Goal: Check status: Check status

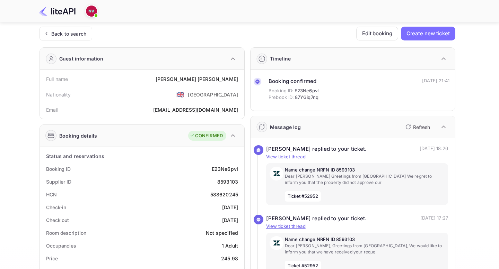
scroll to position [56, 0]
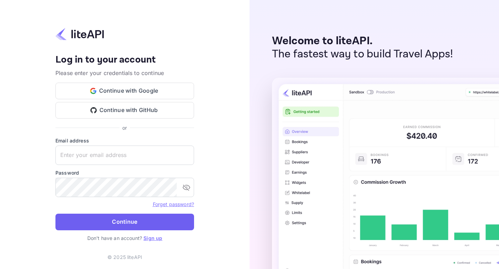
type input "[PERSON_NAME][EMAIL_ADDRESS][DOMAIN_NAME]"
click at [102, 222] on button "Continue" at bounding box center [124, 222] width 138 height 17
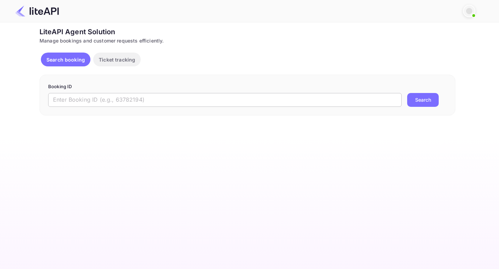
click at [151, 93] on input "text" at bounding box center [224, 100] width 353 height 14
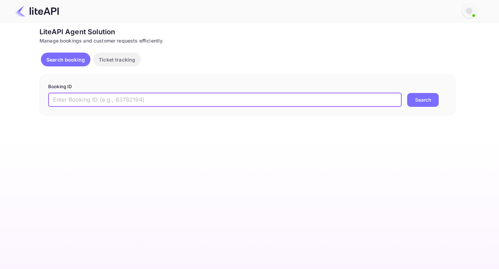
paste input "8883623"
type input "8883623"
click at [407, 93] on button "Search" at bounding box center [423, 100] width 32 height 14
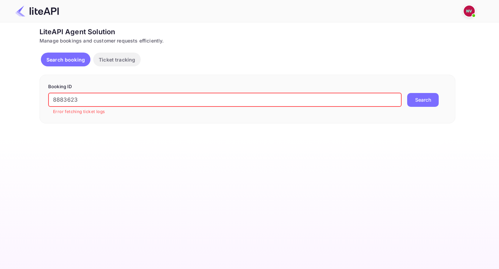
click at [123, 59] on p "Ticket tracking" at bounding box center [117, 59] width 36 height 7
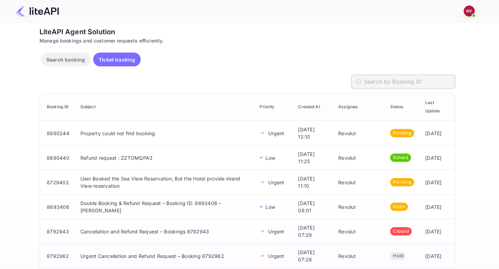
click at [375, 83] on input "text" at bounding box center [409, 82] width 91 height 14
paste input "8883623"
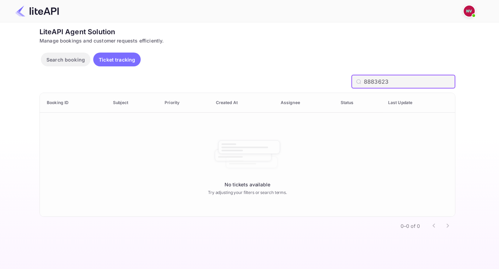
type input "8883623"
click at [373, 83] on input "8883623" at bounding box center [409, 82] width 91 height 14
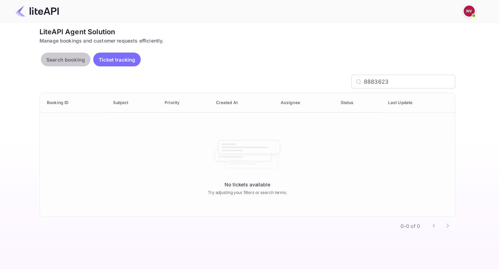
click at [72, 62] on p "Search booking" at bounding box center [65, 59] width 38 height 7
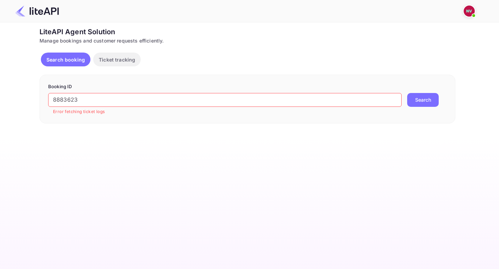
click at [64, 101] on input "8883623" at bounding box center [224, 100] width 353 height 14
click at [407, 93] on button "Search" at bounding box center [423, 100] width 32 height 14
click at [151, 122] on div "Booking ID 8883623 ​ Error fetching ticket logs Search" at bounding box center [246, 99] width 415 height 49
click at [64, 101] on input "8883623" at bounding box center [224, 100] width 353 height 14
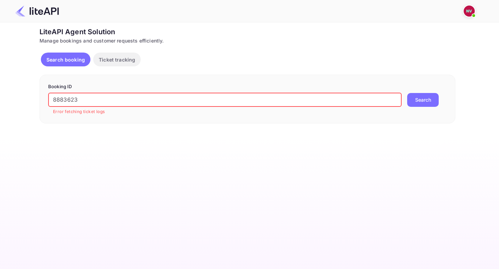
click at [64, 102] on input "8883623" at bounding box center [224, 100] width 353 height 14
paste input "tevj15mhd"
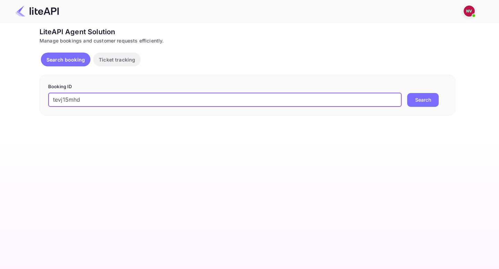
type input "tevj15mhd"
click at [407, 93] on button "Search" at bounding box center [423, 100] width 32 height 14
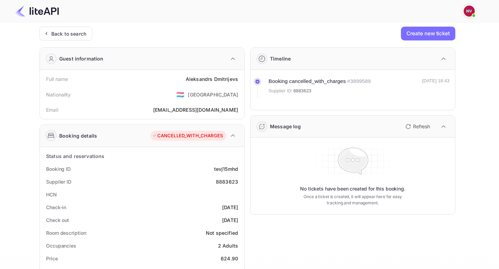
click at [225, 181] on div "8883623" at bounding box center [227, 181] width 22 height 7
copy div "8883623"
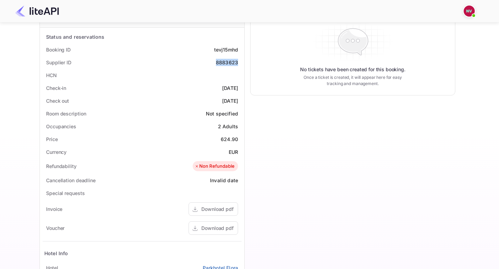
scroll to position [120, 0]
